Goal: Book appointment/travel/reservation

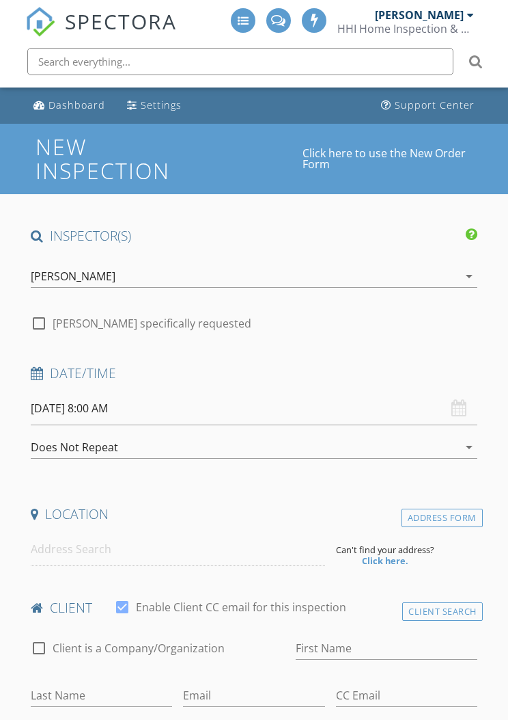
click at [459, 18] on div "[PERSON_NAME]" at bounding box center [419, 15] width 89 height 14
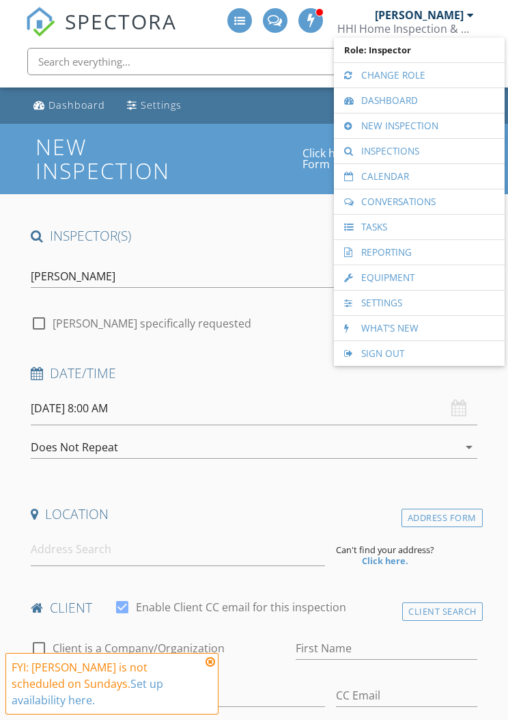
click at [435, 180] on link "Calendar" at bounding box center [419, 176] width 157 height 25
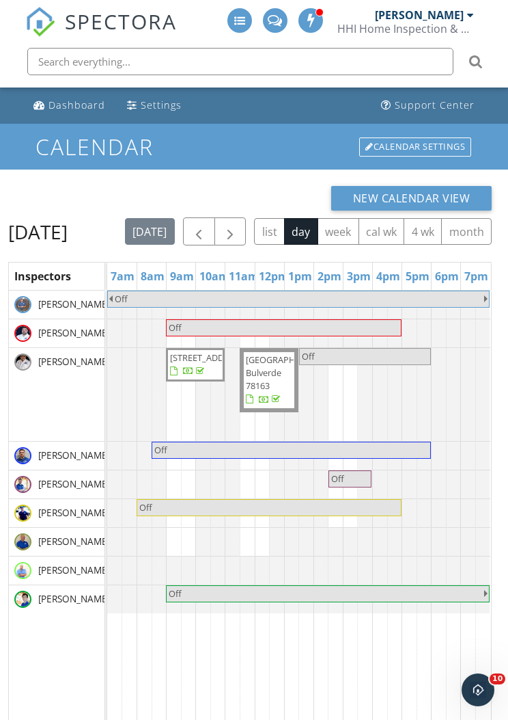
click at [247, 234] on button "button" at bounding box center [231, 231] width 32 height 28
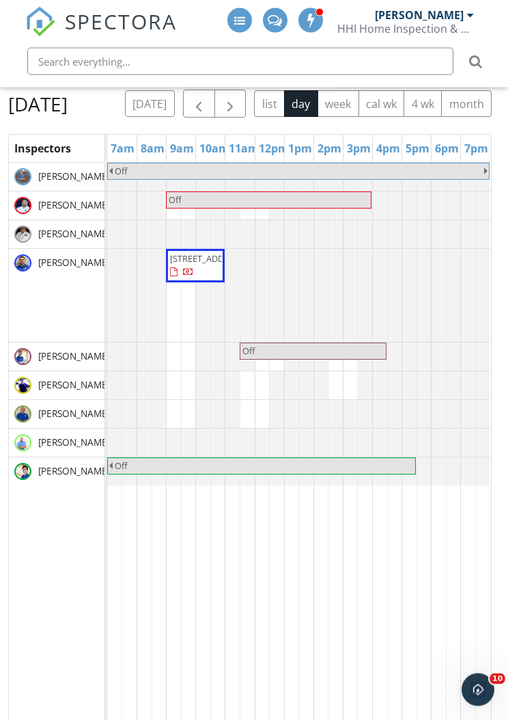
scroll to position [128, 0]
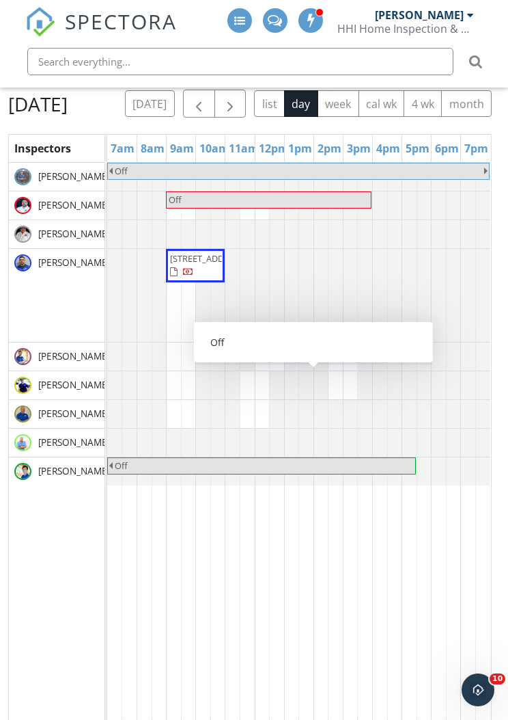
click at [305, 359] on link "Off" at bounding box center [313, 350] width 147 height 17
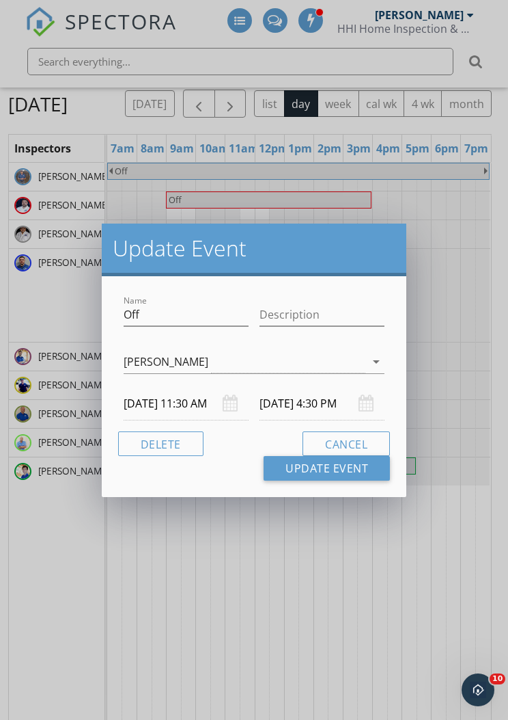
click at [202, 395] on input "09/28/2025 11:30 AM" at bounding box center [186, 403] width 125 height 33
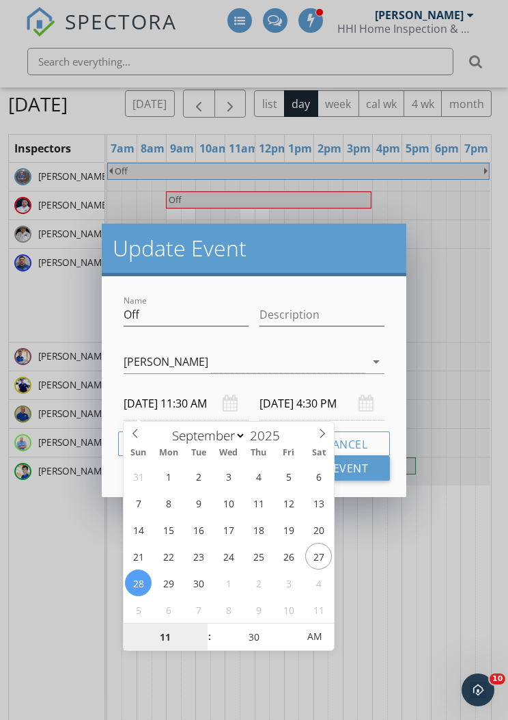
click at [163, 634] on input "11" at bounding box center [166, 636] width 84 height 27
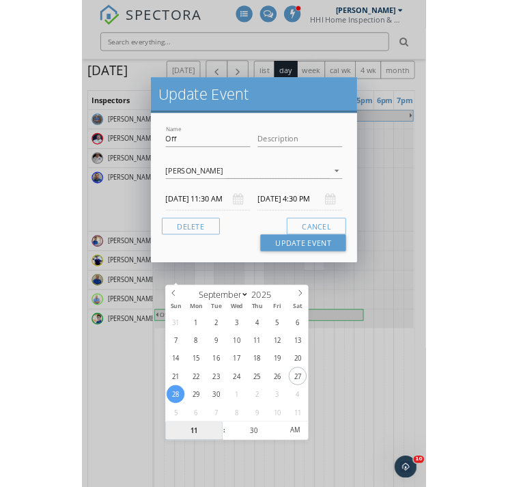
scroll to position [107, 0]
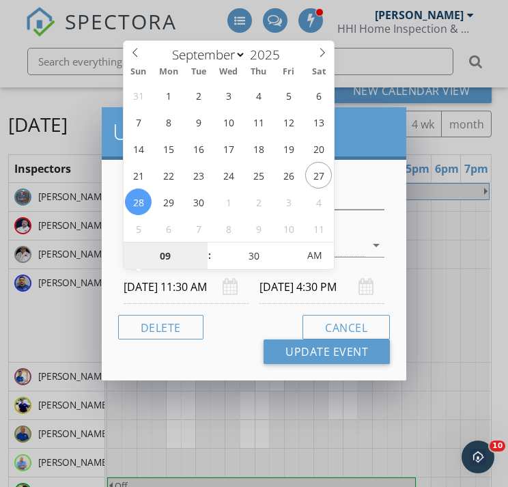
type input "09"
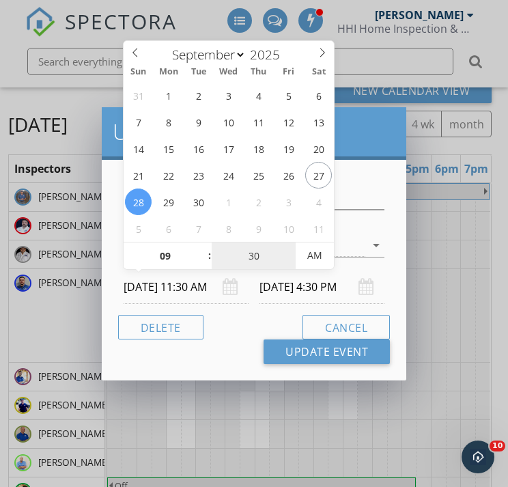
click at [260, 251] on input "30" at bounding box center [254, 256] width 84 height 27
type input "09/28/2025 9:30 AM"
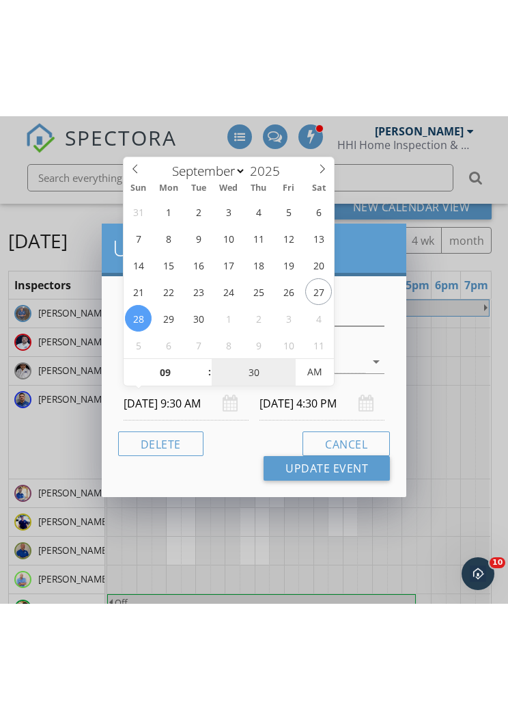
scroll to position [0, 0]
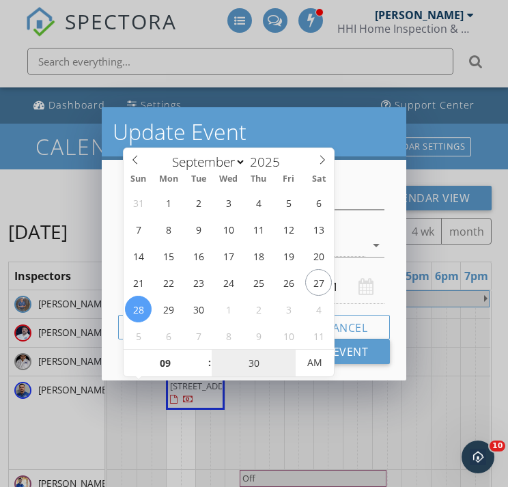
type input "02"
type input "09/28/2025 2:30 PM"
type input "00"
click at [373, 175] on div "Name Off Description JJ Henson Justin Burleson Robert Smith, Jr Tony Melendez N…" at bounding box center [254, 270] width 305 height 221
type input "09/28/2025 9:00 AM"
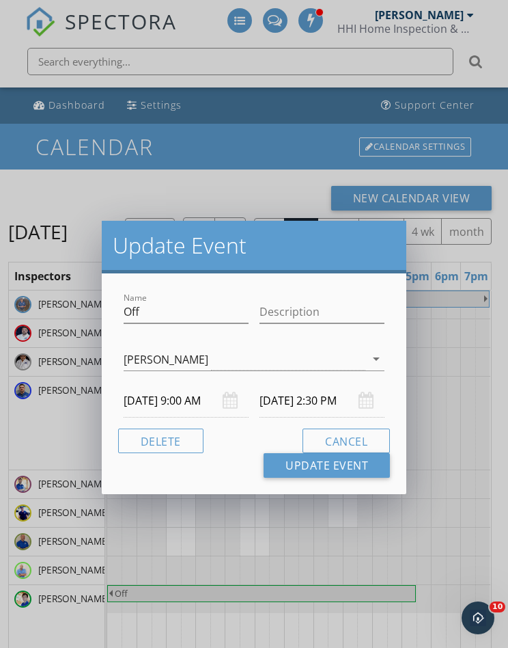
type input "00"
type input "09/28/2025 2:00 PM"
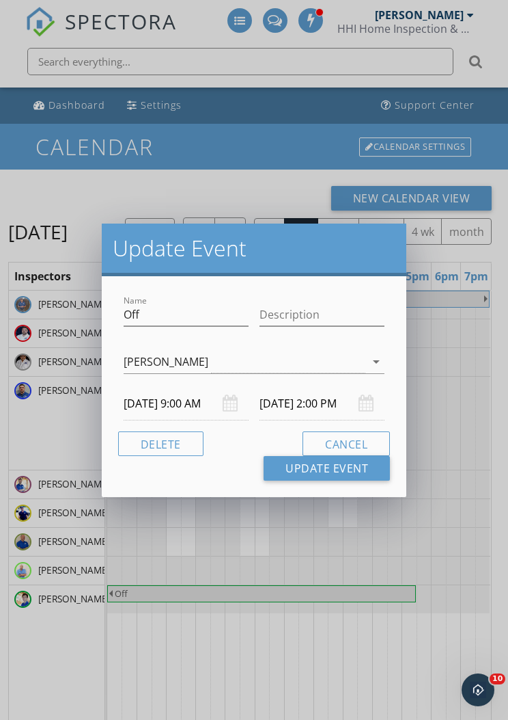
click at [337, 400] on input "09/28/2025 2:00 PM" at bounding box center [322, 403] width 125 height 33
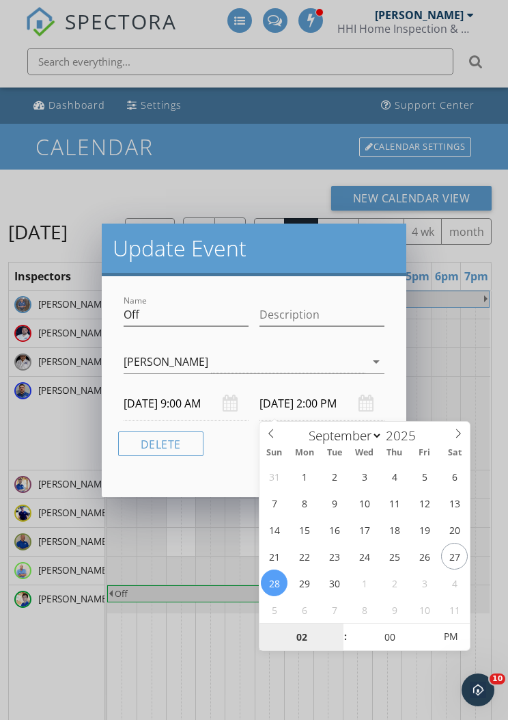
click at [308, 634] on input "02" at bounding box center [302, 636] width 84 height 27
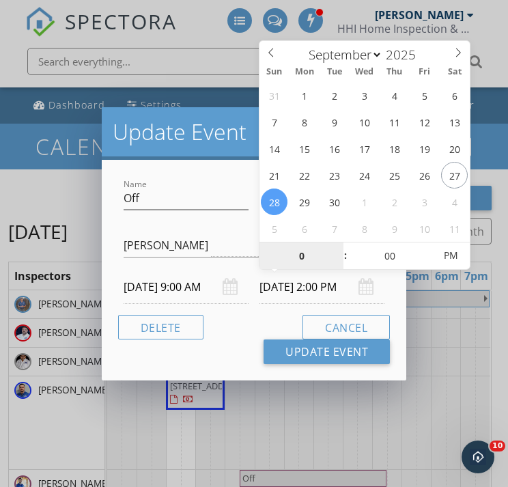
type input "05"
click at [243, 323] on div "Cancel Update Event" at bounding box center [254, 339] width 272 height 49
type input "09/28/2025 5:00 PM"
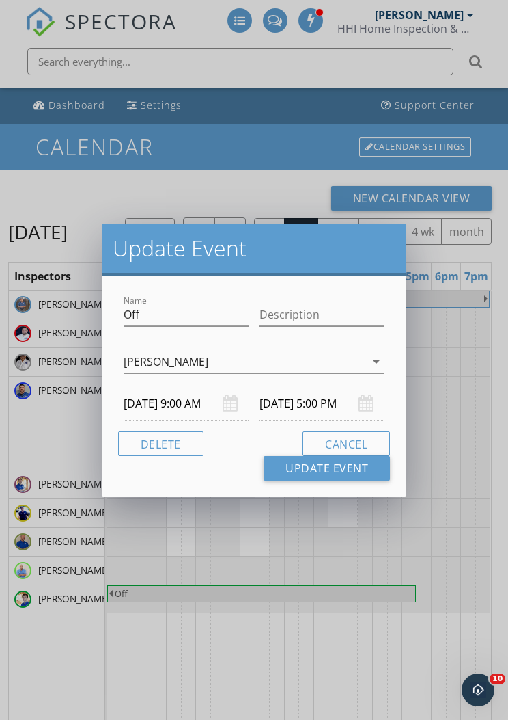
click at [349, 468] on button "Update Event" at bounding box center [327, 468] width 126 height 25
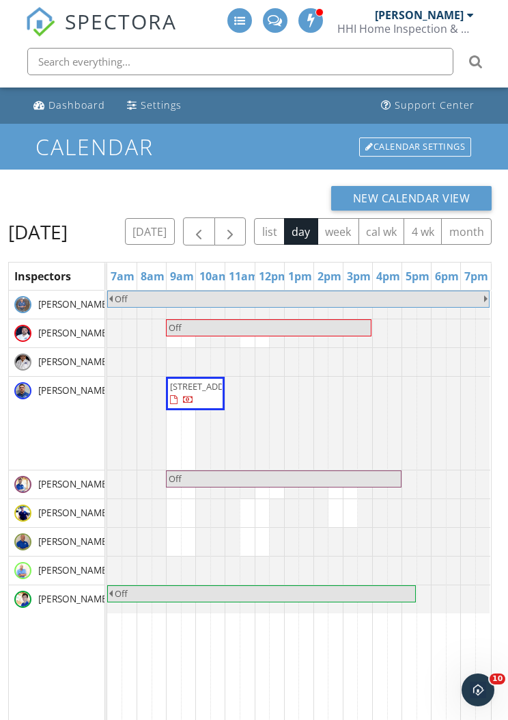
click at [238, 226] on span "button" at bounding box center [230, 231] width 16 height 16
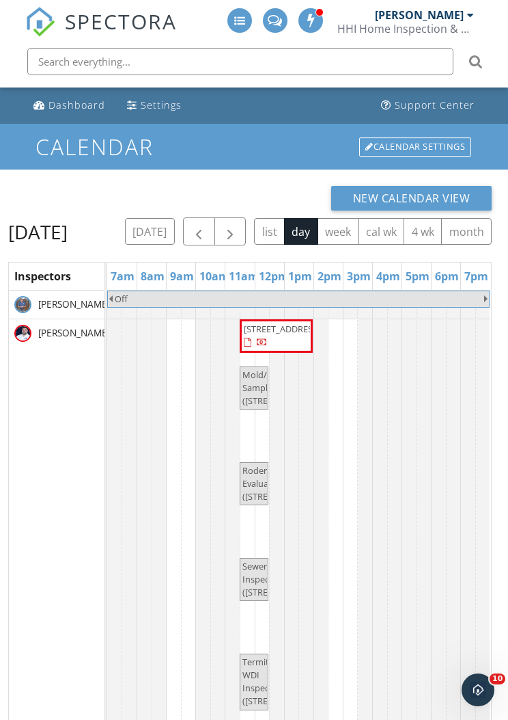
click at [247, 218] on button "button" at bounding box center [231, 231] width 32 height 28
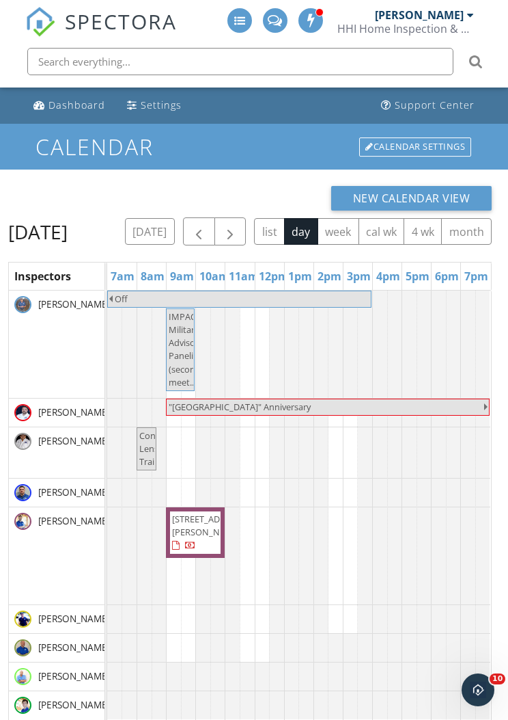
click at [215, 225] on button "button" at bounding box center [199, 231] width 32 height 28
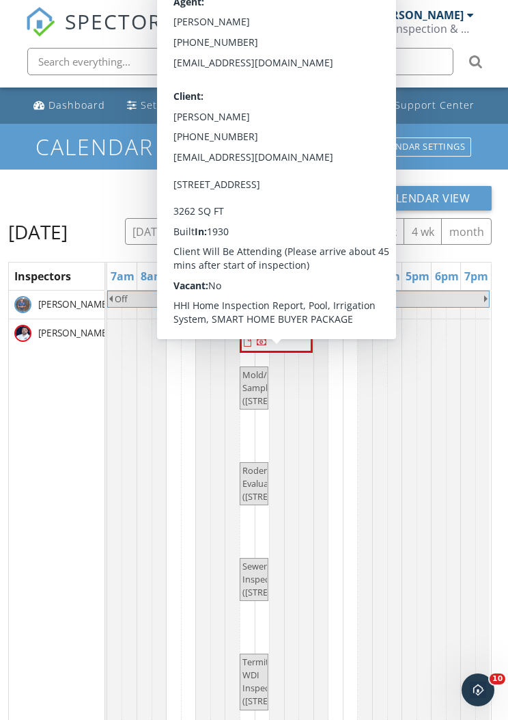
click at [297, 335] on span "216 E Cedar St, Seguin 78155" at bounding box center [282, 329] width 77 height 12
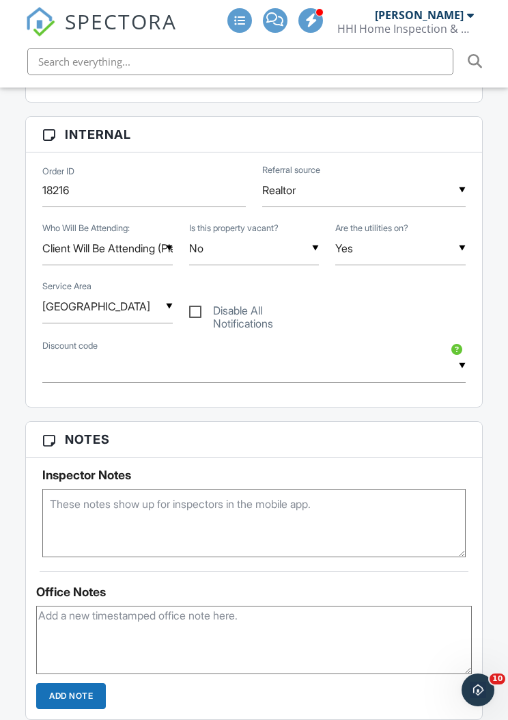
scroll to position [1107, 0]
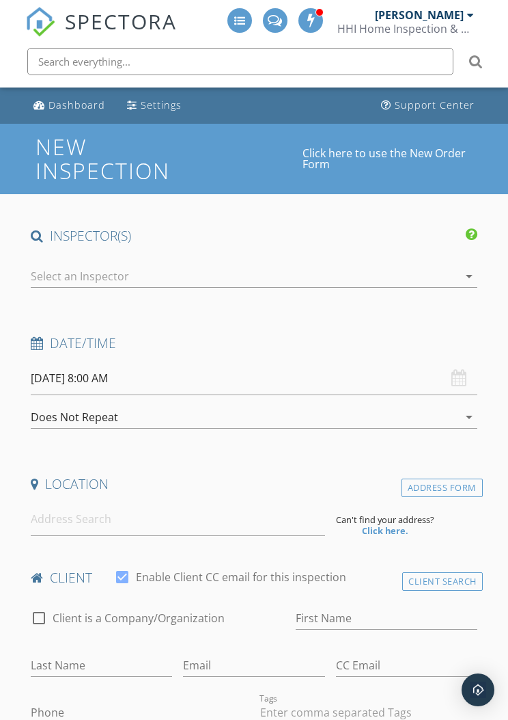
click at [458, 18] on div "[PERSON_NAME]" at bounding box center [419, 15] width 89 height 14
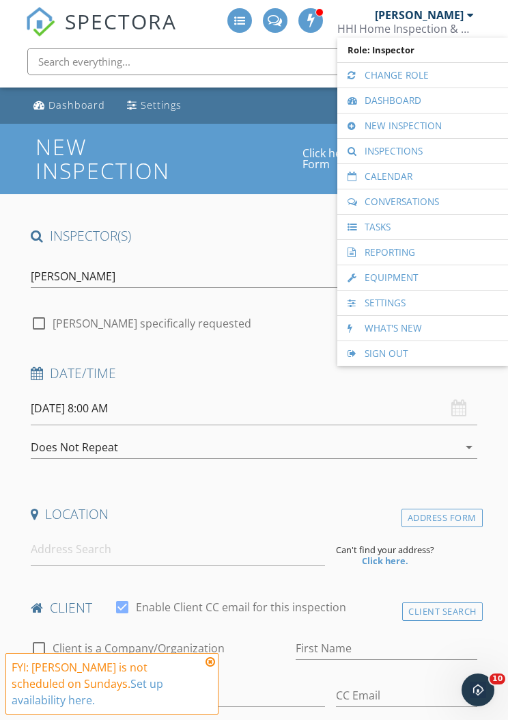
click at [441, 178] on link "Calendar" at bounding box center [422, 176] width 157 height 25
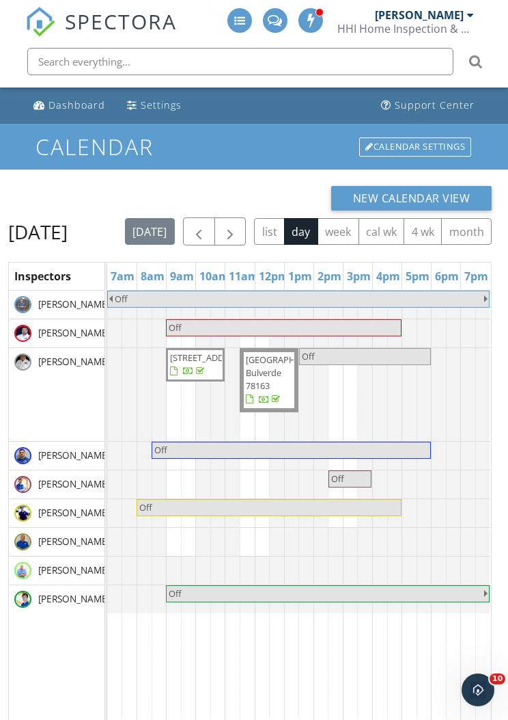
click at [238, 225] on span "button" at bounding box center [230, 231] width 16 height 16
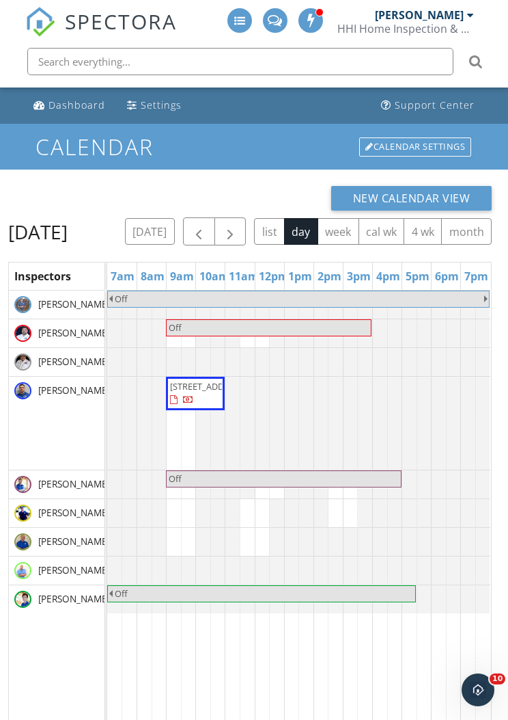
click at [247, 227] on button "button" at bounding box center [231, 231] width 32 height 28
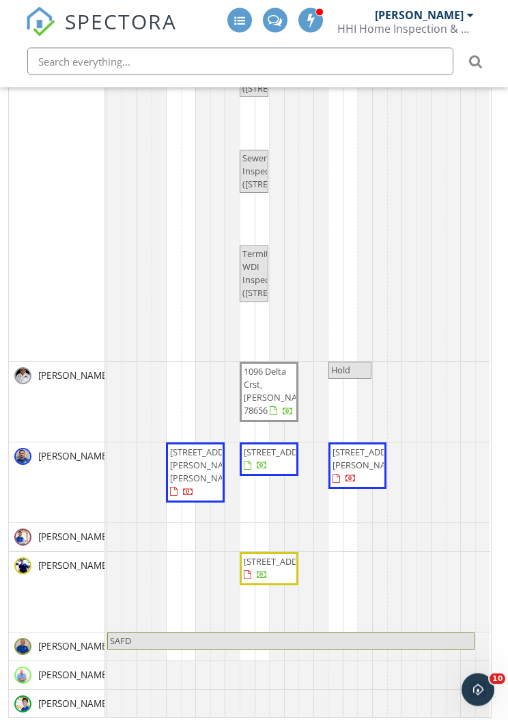
scroll to position [219, 0]
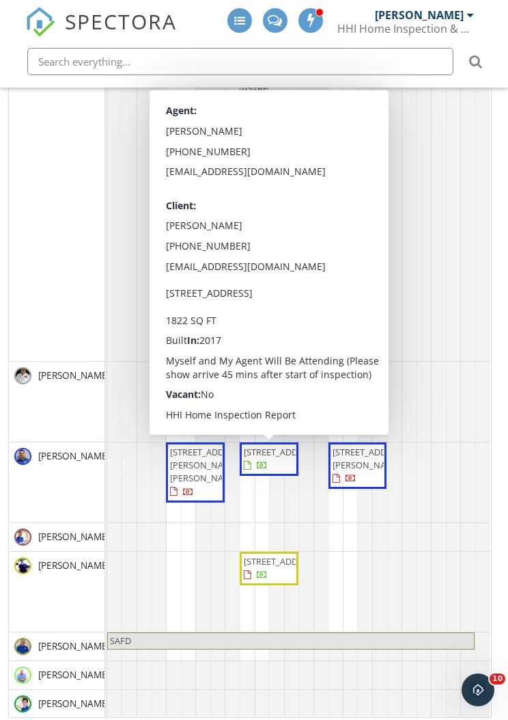
click at [282, 455] on span "[STREET_ADDRESS]" at bounding box center [269, 459] width 53 height 27
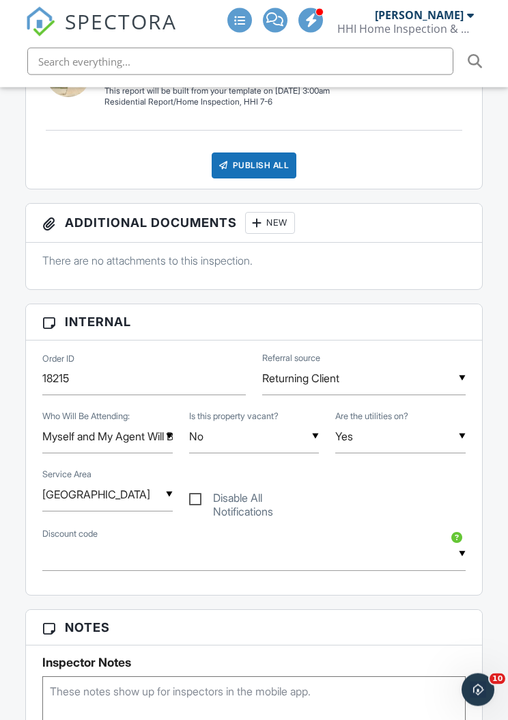
scroll to position [460, 0]
